Goal: Information Seeking & Learning: Find specific fact

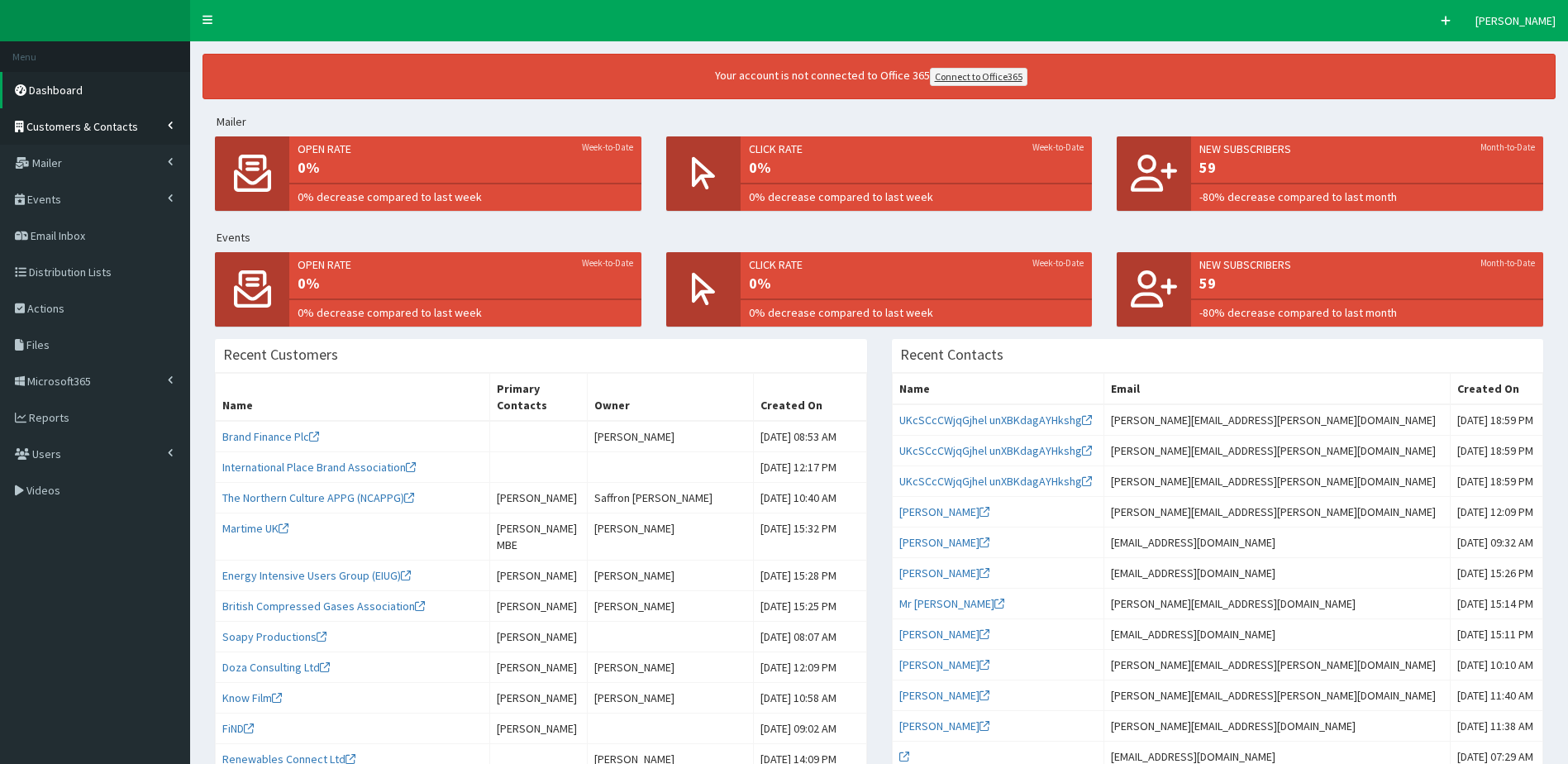
click at [132, 129] on link "Customers & Contacts" at bounding box center [94, 126] width 190 height 36
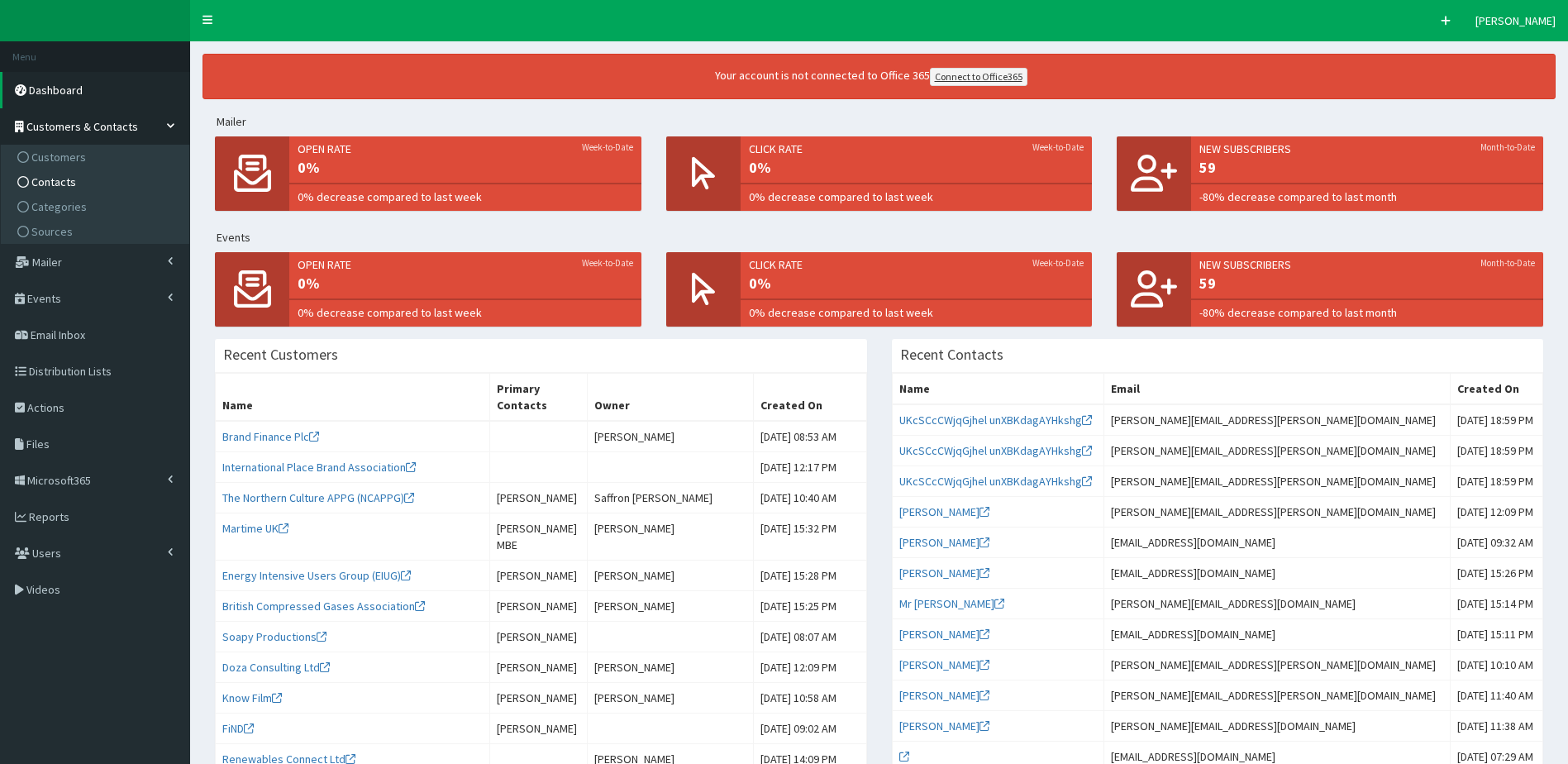
click at [62, 174] on span "Contacts" at bounding box center [53, 181] width 45 height 15
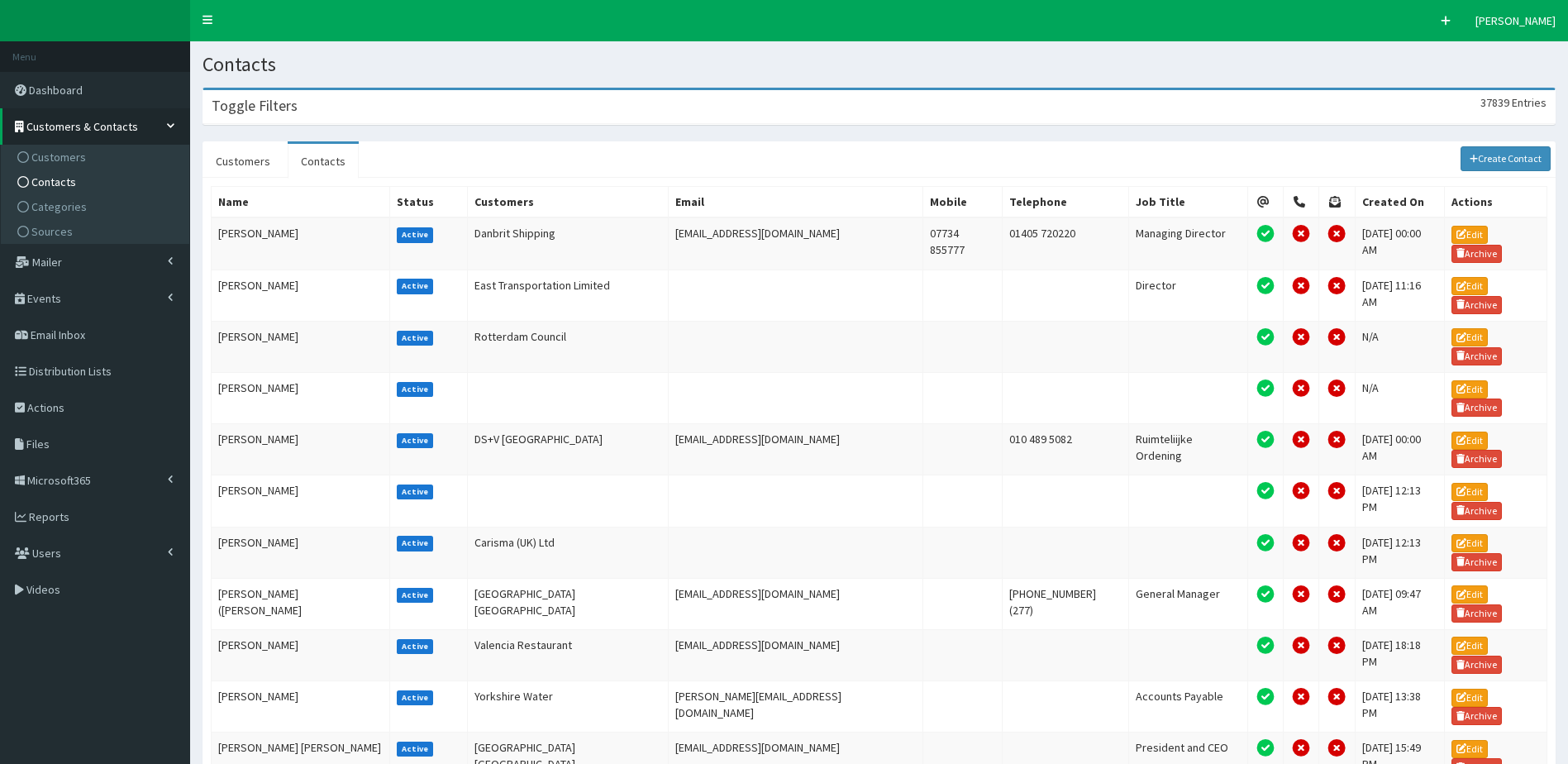
click at [324, 102] on div "Toggle Filters 37839 Entries" at bounding box center [879, 107] width 1352 height 34
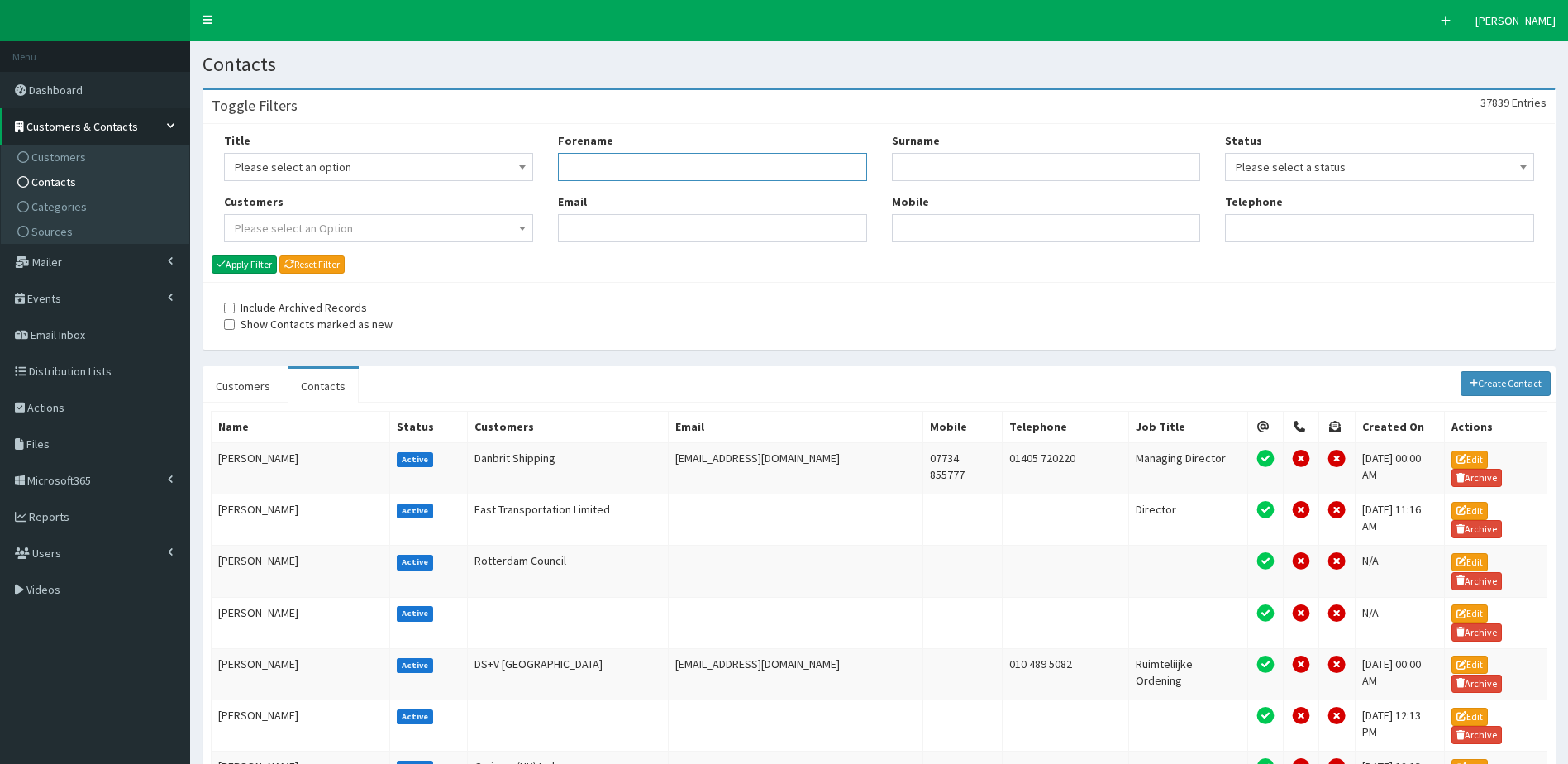
click at [607, 154] on input "Forename" at bounding box center [713, 166] width 309 height 28
type input "[PERSON_NAME]"
click at [212, 256] on button "Apply Filter" at bounding box center [244, 265] width 65 height 18
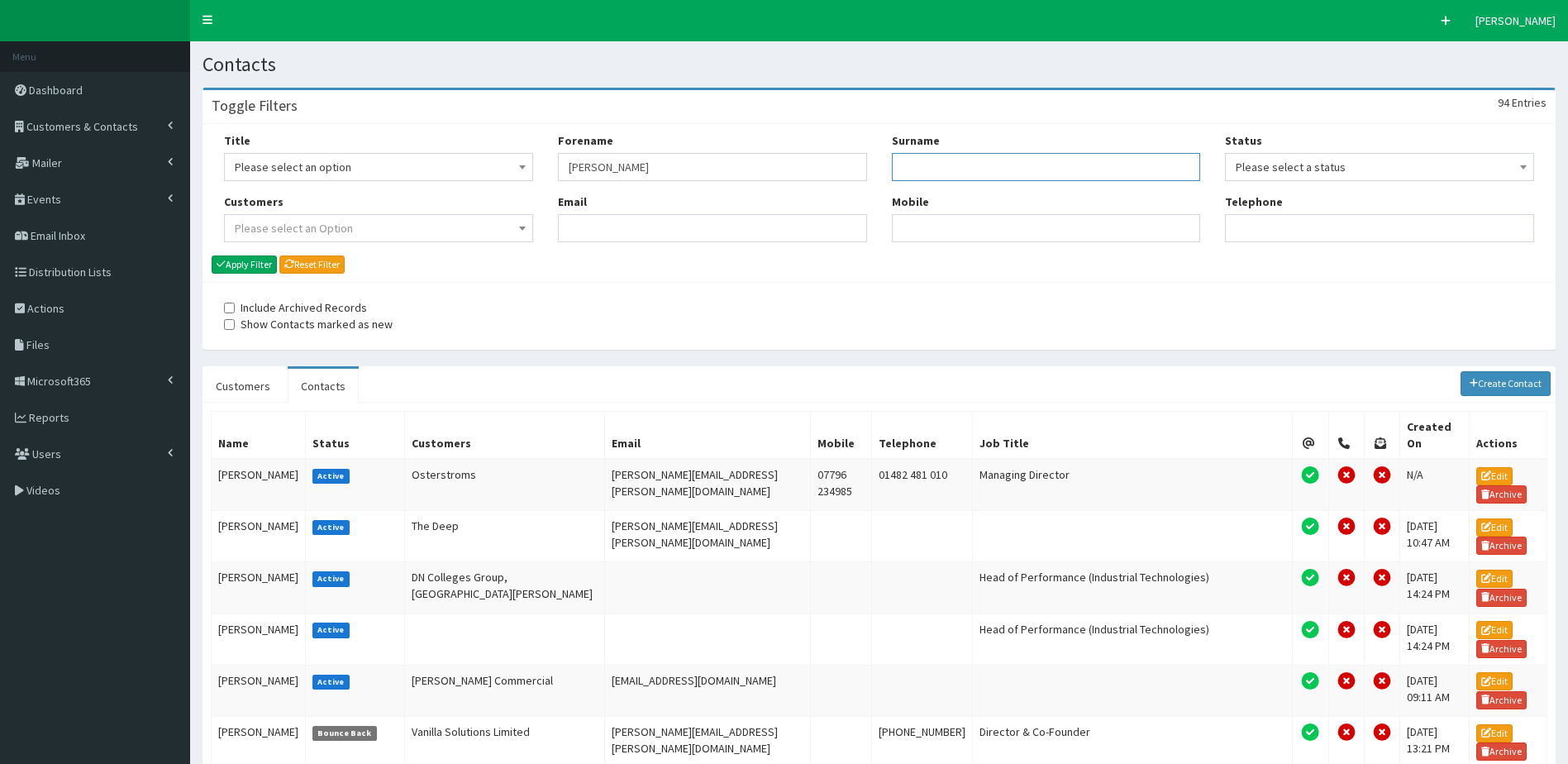
click at [958, 176] on input "Surname" at bounding box center [1047, 166] width 309 height 28
type input "stockwood"
click at [212, 256] on button "Apply Filter" at bounding box center [244, 265] width 65 height 18
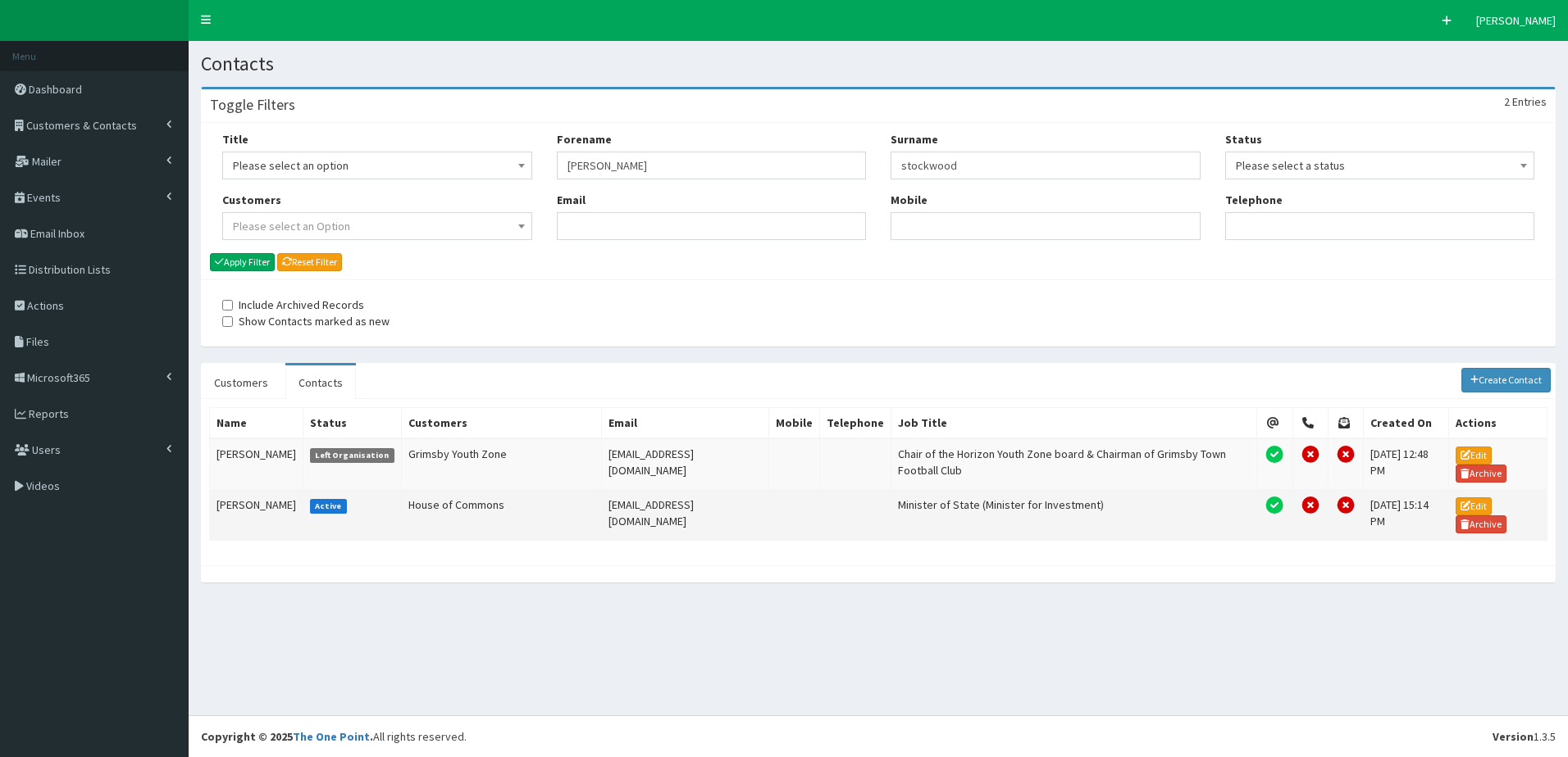
click at [619, 510] on td "stockwood@businessandtrade.gov.uk" at bounding box center [685, 515] width 167 height 51
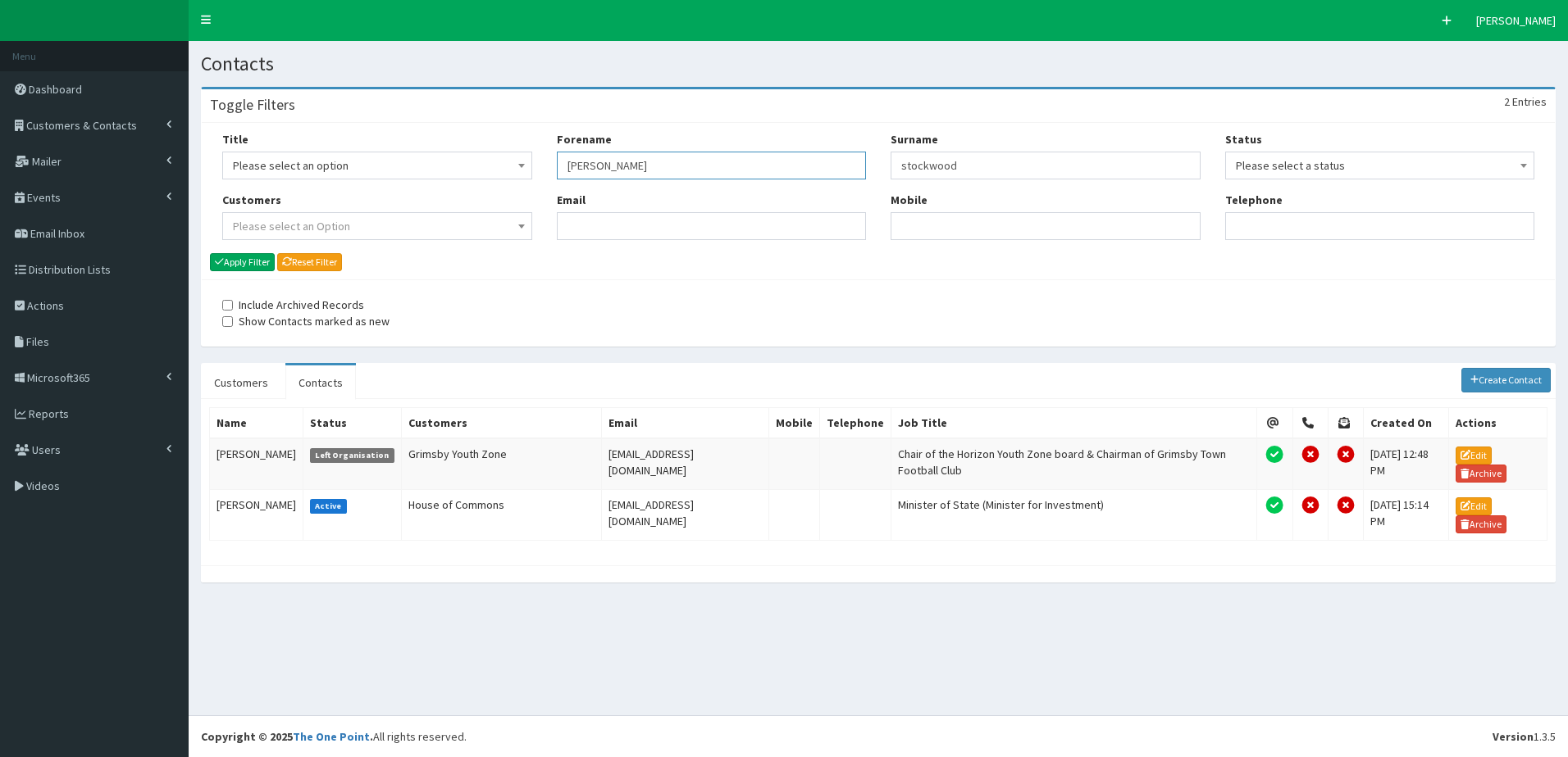
drag, startPoint x: 660, startPoint y: 162, endPoint x: 376, endPoint y: 152, distance: 284.2
click at [378, 158] on div "Title Please select an option Mr Mrs Ms Miss Dr MP QC MBE MEP CBE" at bounding box center [878, 192] width 1336 height 122
type input "fred"
drag, startPoint x: 978, startPoint y: 165, endPoint x: 776, endPoint y: 185, distance: 203.0
click at [776, 185] on div "Title Please select an option Mr Mrs Ms Miss Dr MP QC MBE MEP CBE" at bounding box center [878, 192] width 1336 height 122
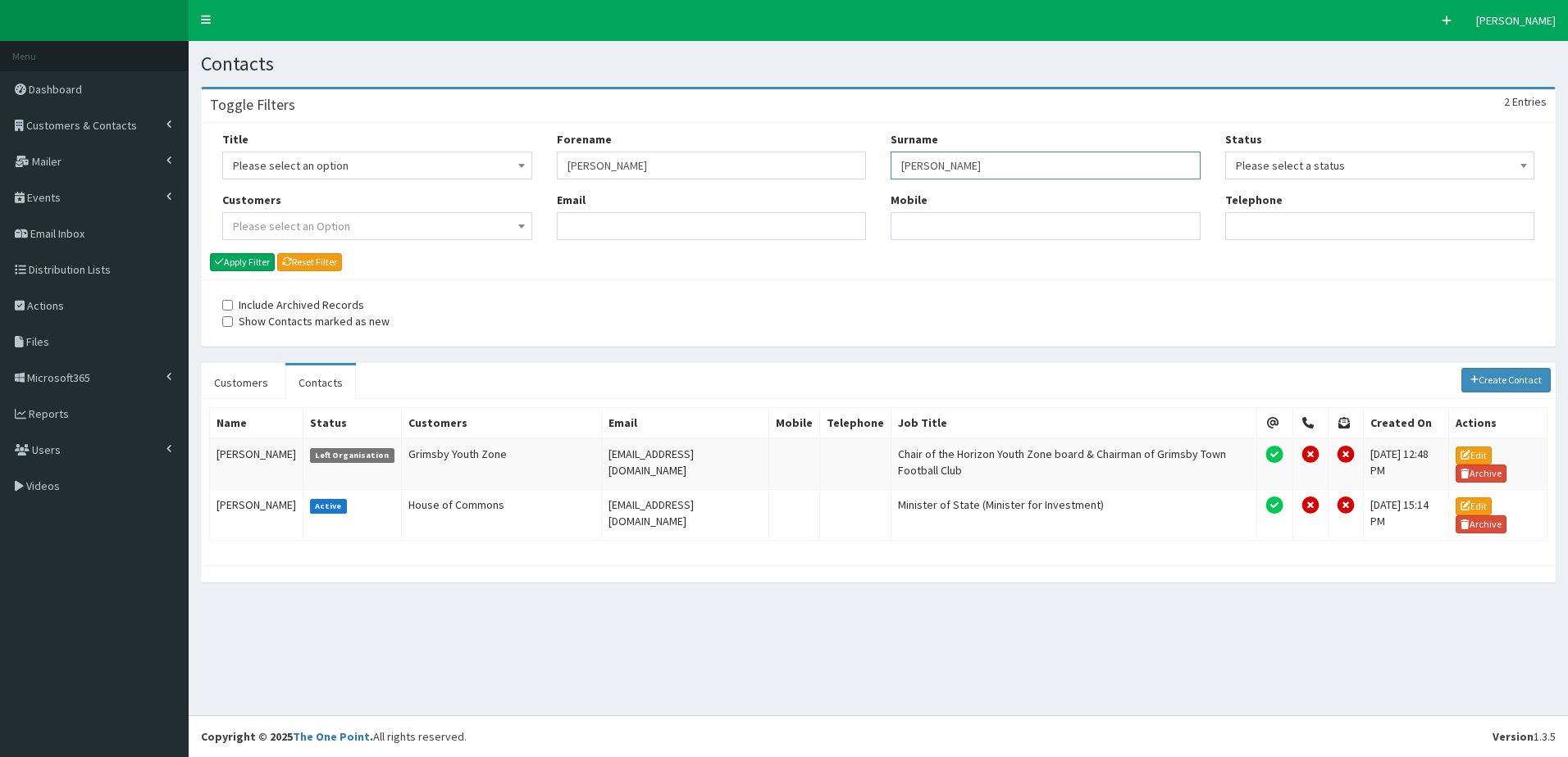
type input "[PERSON_NAME]"
click at [210, 254] on button "Apply Filter" at bounding box center [242, 262] width 65 height 18
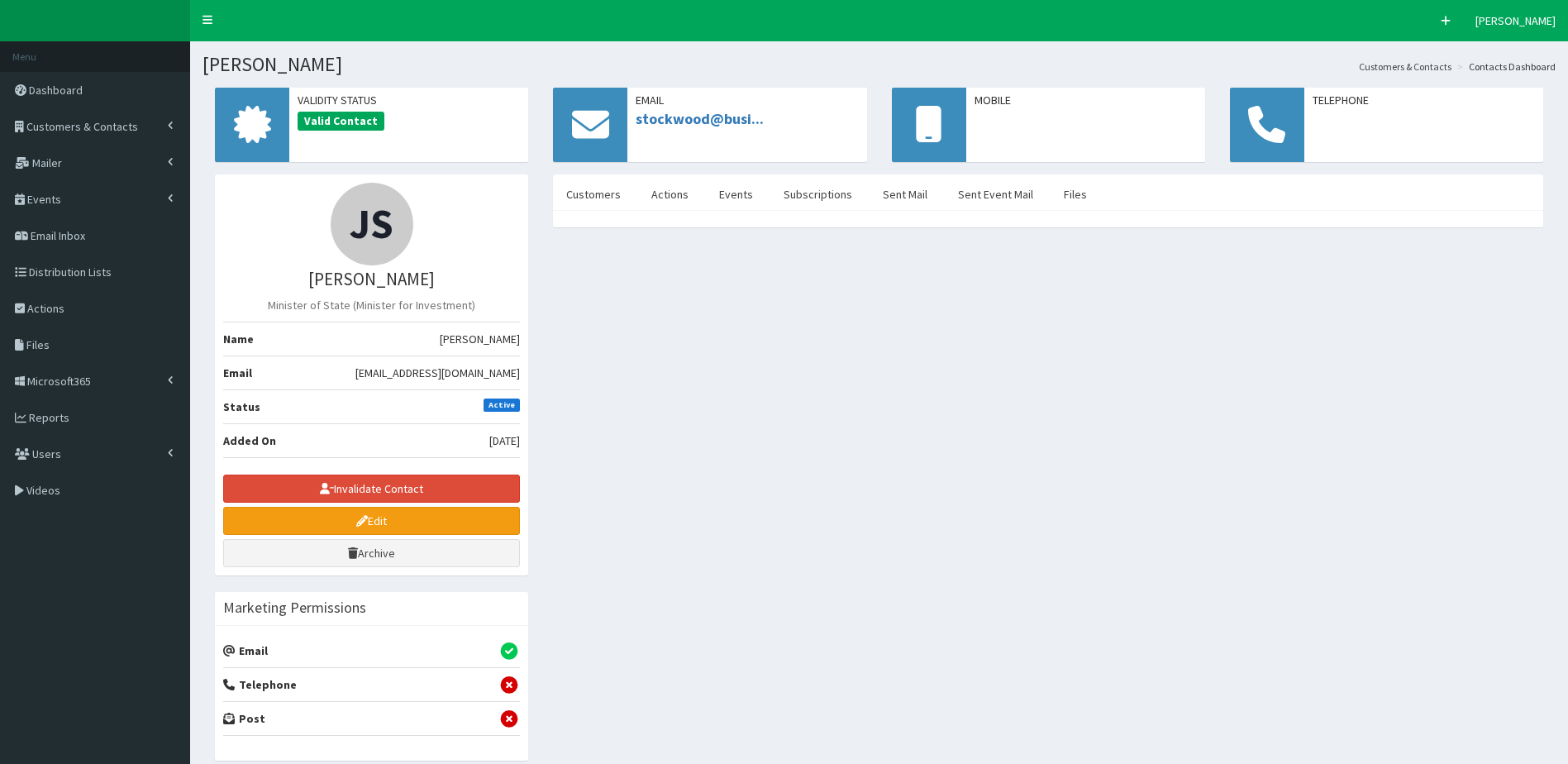
drag, startPoint x: 333, startPoint y: 376, endPoint x: 519, endPoint y: 377, distance: 186.0
click at [519, 377] on li "Email stockwood@businessandtrade.gov.uk" at bounding box center [371, 373] width 297 height 35
copy li "stockwood@businessandtrade.gov.uk"
click at [331, 427] on li "Added On 8th Jan 2025" at bounding box center [371, 441] width 297 height 35
drag, startPoint x: 267, startPoint y: 308, endPoint x: 522, endPoint y: 315, distance: 255.1
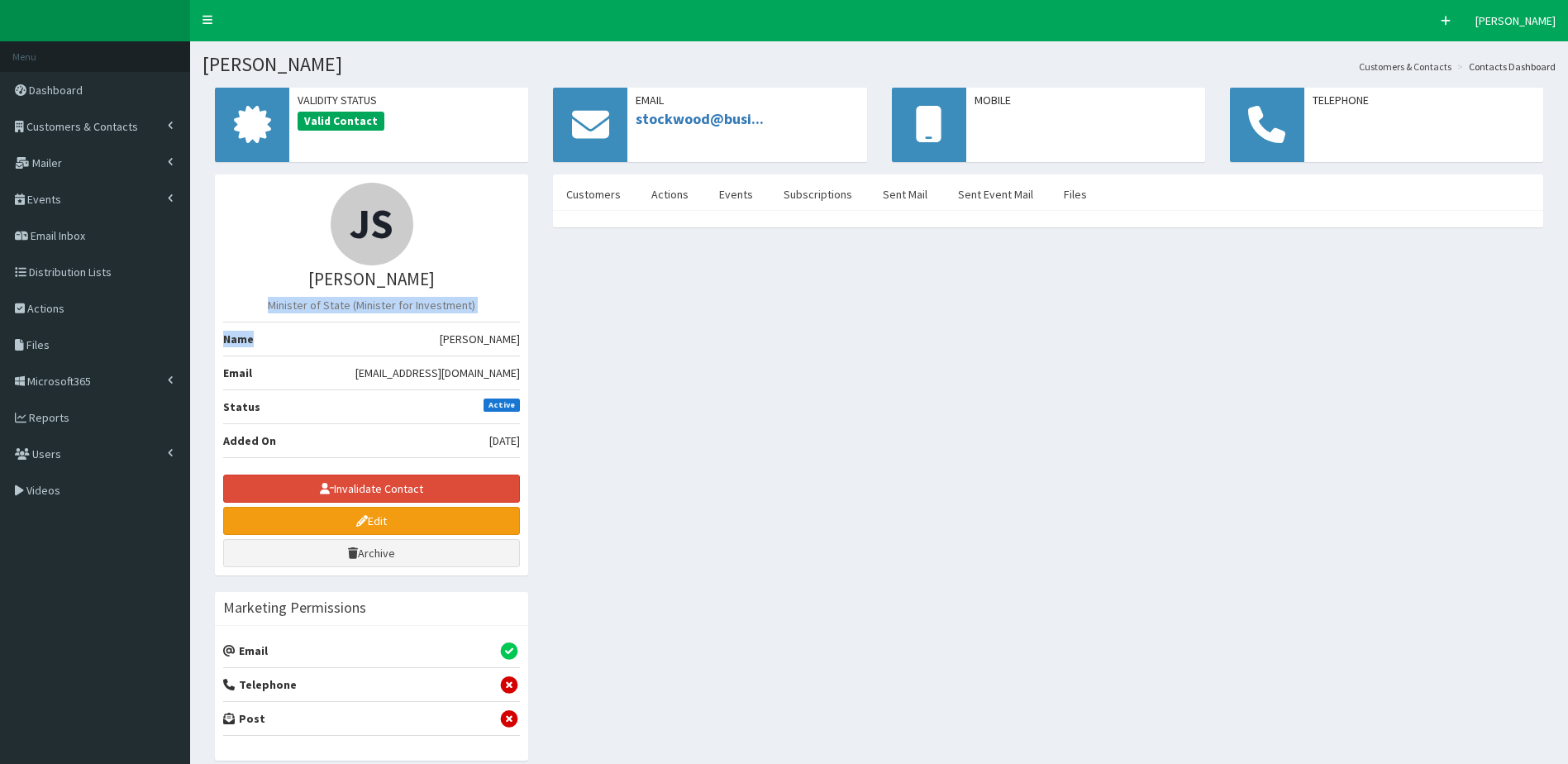
click at [524, 315] on div "JS Mr Jason Stockwood Minister of State (Minister for Investment) Name Mr Jason…" at bounding box center [372, 375] width 313 height 401
click at [498, 302] on p "Minister of State (Minister for Investment)" at bounding box center [371, 305] width 297 height 17
drag, startPoint x: 506, startPoint y: 308, endPoint x: 262, endPoint y: 304, distance: 244.0
click at [262, 304] on p "Minister of State (Minister for Investment)" at bounding box center [371, 305] width 297 height 17
drag, startPoint x: 262, startPoint y: 304, endPoint x: 298, endPoint y: 305, distance: 36.0
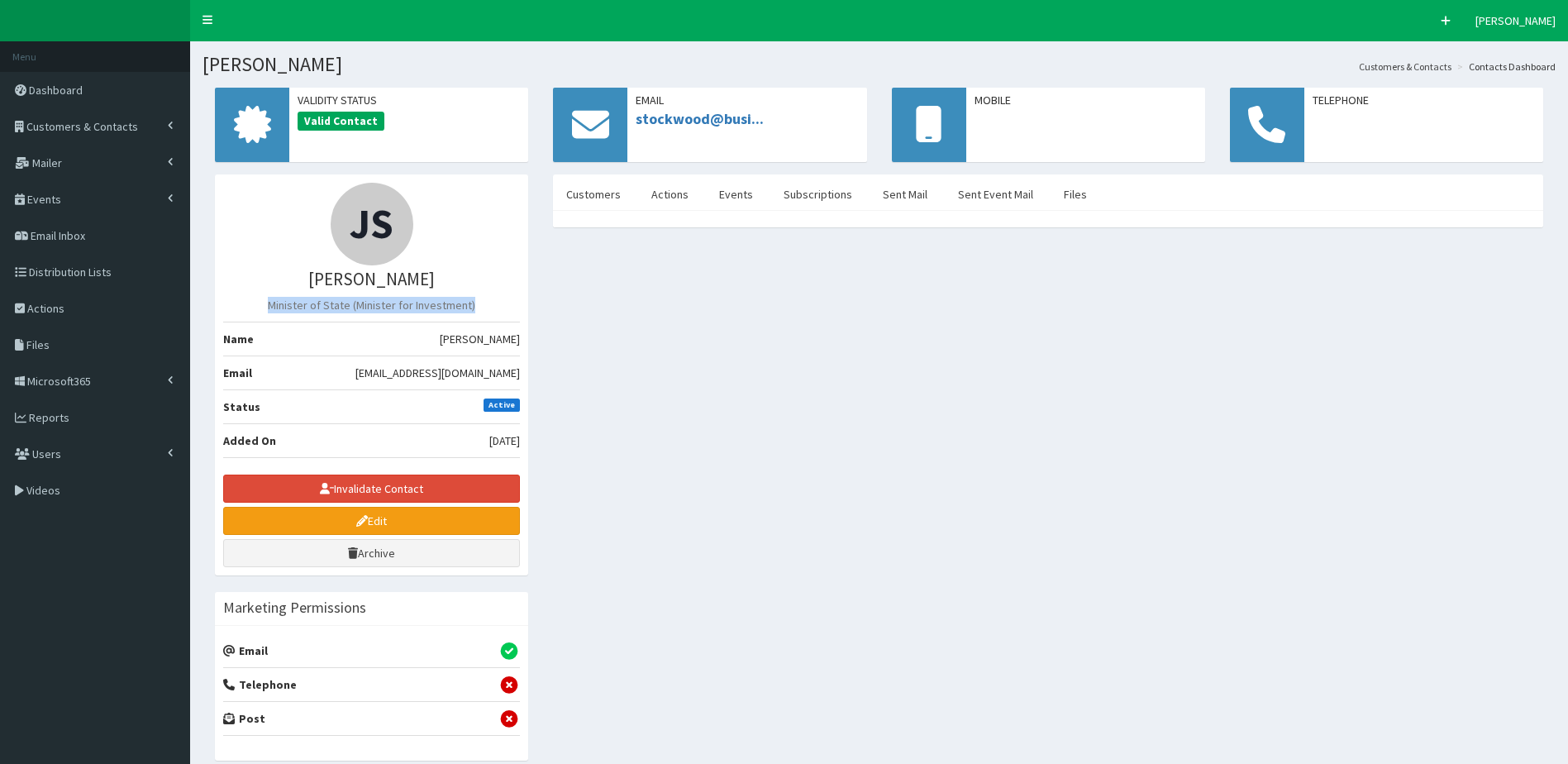
copy p "Minister of State (Minister for Investment)"
click at [410, 355] on li "Name Mr Jason Stockwood" at bounding box center [371, 340] width 297 height 35
